Goal: Information Seeking & Learning: Learn about a topic

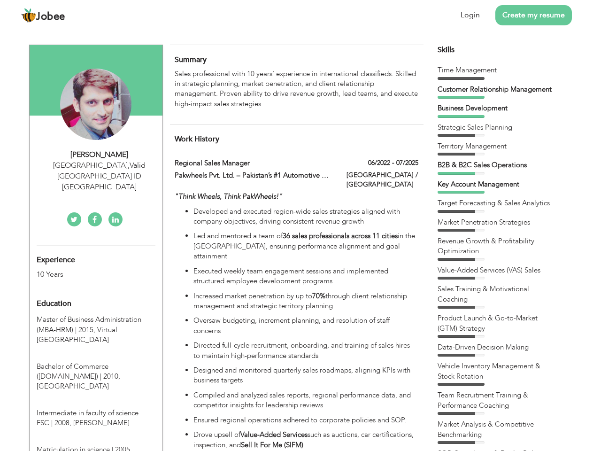
click at [96, 165] on div "[GEOGRAPHIC_DATA] , Valid [GEOGRAPHIC_DATA] ID [GEOGRAPHIC_DATA]" at bounding box center [100, 176] width 126 height 32
click at [100, 155] on div "[PERSON_NAME]" at bounding box center [100, 154] width 126 height 11
click at [100, 165] on div "[GEOGRAPHIC_DATA] , Valid [GEOGRAPHIC_DATA] ID [GEOGRAPHIC_DATA]" at bounding box center [100, 176] width 126 height 32
click at [96, 246] on div "Experience 10 Years" at bounding box center [85, 263] width 111 height 34
click at [85, 269] on div "10 Years" at bounding box center [85, 274] width 97 height 11
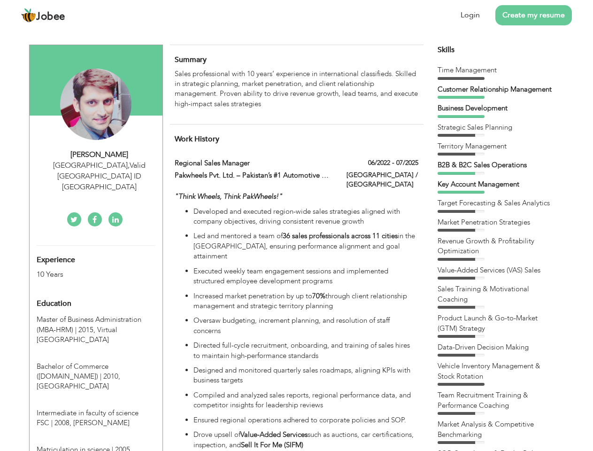
click at [96, 294] on div "Education" at bounding box center [85, 303] width 111 height 19
click at [96, 315] on span "Master of Business Administration (MBA-HRM) | 2015," at bounding box center [89, 324] width 105 height 19
click at [96, 362] on span "Bachelor of Commerce ([DOMAIN_NAME]) | 2010," at bounding box center [79, 371] width 84 height 19
click at [96, 408] on span "Intermediate in faculty of science FSC | 2008," at bounding box center [88, 417] width 102 height 19
click at [96, 445] on span "Matriculation in science | 2005," at bounding box center [84, 449] width 95 height 9
